Goal: Transaction & Acquisition: Book appointment/travel/reservation

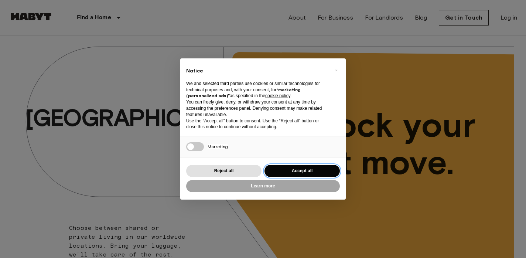
click at [285, 170] on button "Accept all" at bounding box center [301, 171] width 75 height 12
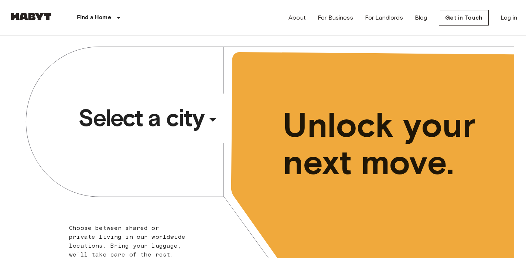
click at [212, 118] on div "​" at bounding box center [223, 125] width 76 height 15
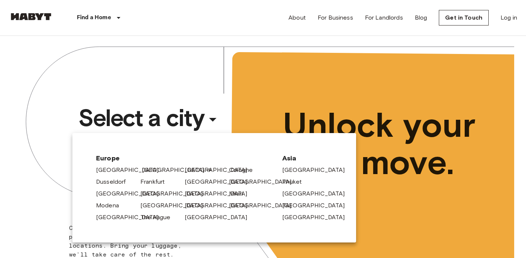
click at [143, 170] on link "[GEOGRAPHIC_DATA]" at bounding box center [177, 169] width 70 height 9
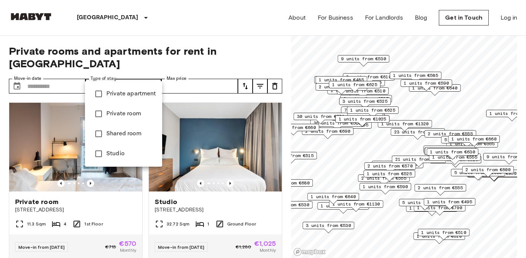
click at [132, 95] on span "Private apartment" at bounding box center [131, 93] width 50 height 9
type input "**********"
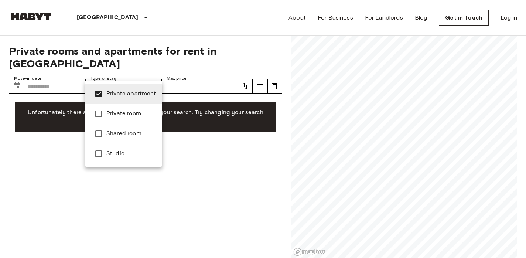
click at [132, 95] on span "Private apartment" at bounding box center [131, 93] width 50 height 9
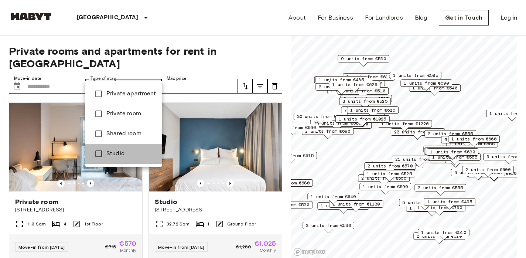
click at [130, 147] on li "Studio" at bounding box center [123, 154] width 77 height 20
type input "******"
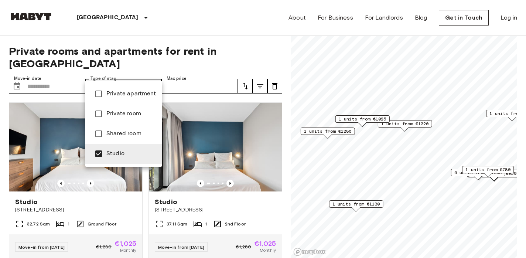
click at [134, 21] on div at bounding box center [263, 129] width 526 height 258
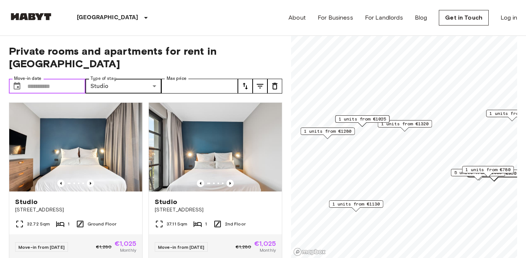
click at [46, 79] on input "Move-in date" at bounding box center [56, 86] width 58 height 15
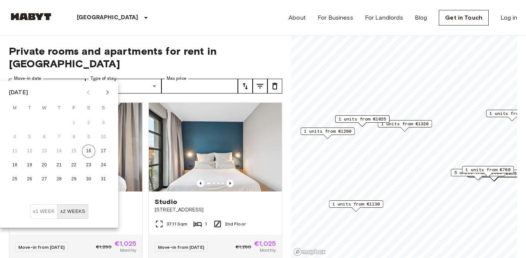
click at [108, 90] on icon "Next month" at bounding box center [107, 92] width 9 height 9
click at [20, 151] on button "15" at bounding box center [14, 150] width 13 height 13
type input "**********"
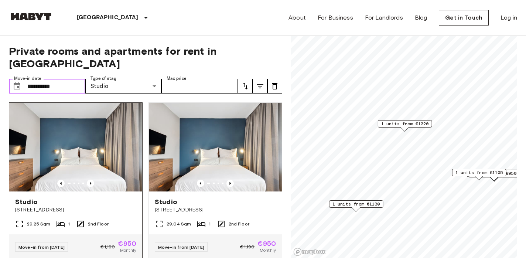
click at [62, 154] on img at bounding box center [75, 147] width 133 height 89
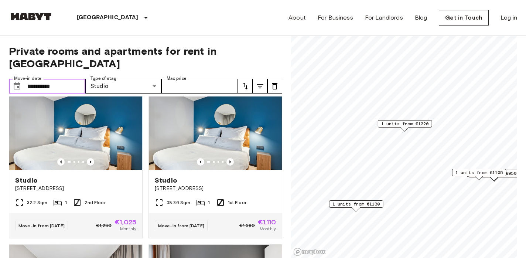
scroll to position [511, 0]
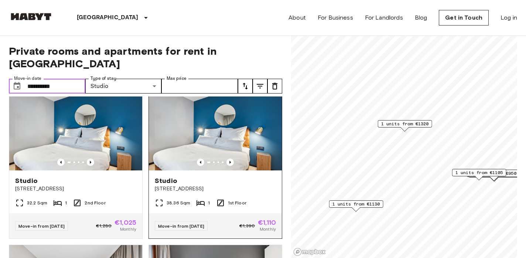
click at [183, 129] on img at bounding box center [215, 126] width 133 height 89
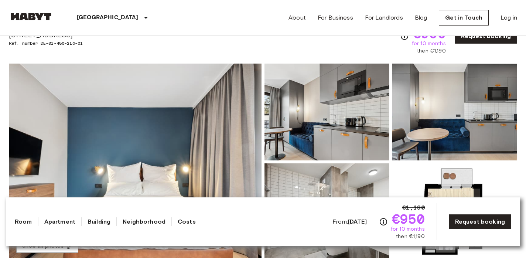
scroll to position [40, 0]
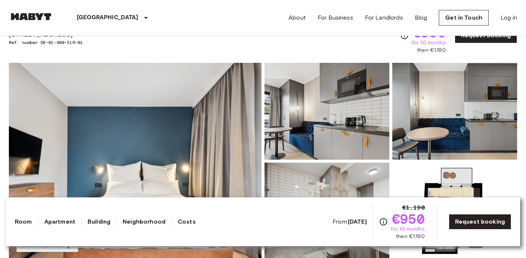
click at [183, 128] on img at bounding box center [135, 161] width 253 height 197
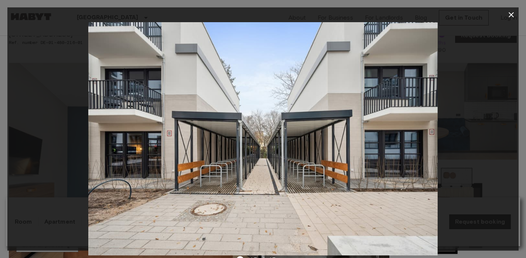
click at [512, 16] on icon "button" at bounding box center [511, 14] width 5 height 5
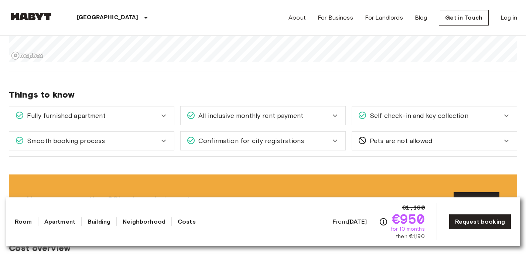
scroll to position [781, 0]
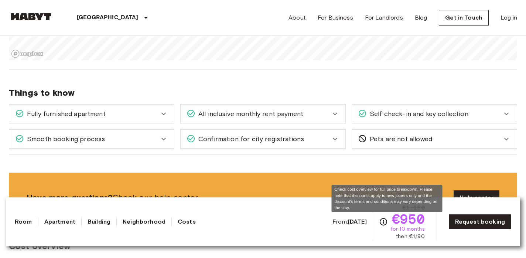
click at [385, 221] on icon "Check cost overview for full price breakdown. Please note that discounts apply …" at bounding box center [383, 221] width 9 height 9
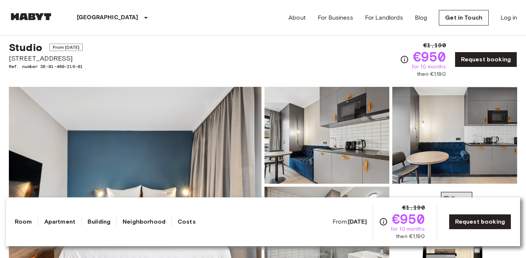
scroll to position [0, 0]
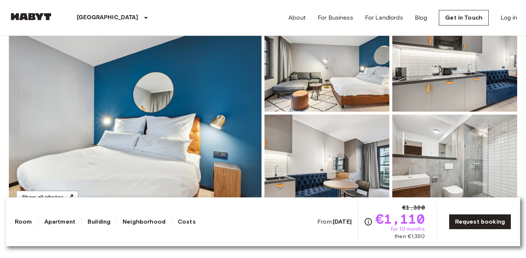
scroll to position [90, 0]
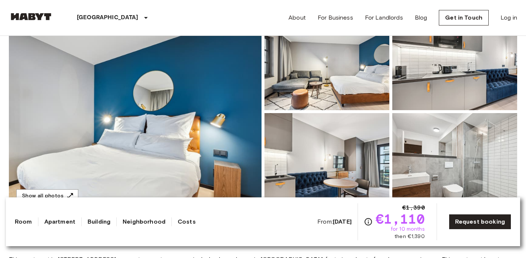
click at [183, 129] on img at bounding box center [135, 111] width 253 height 197
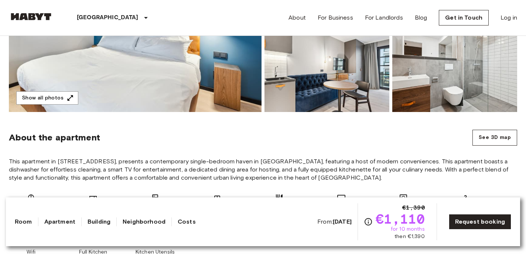
scroll to position [0, 0]
